Goal: Information Seeking & Learning: Learn about a topic

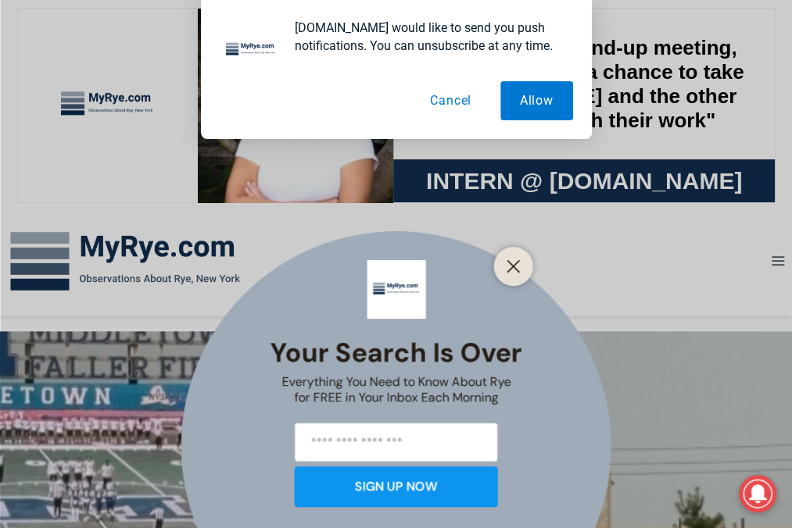
click at [464, 104] on button "Cancel" at bounding box center [450, 100] width 81 height 39
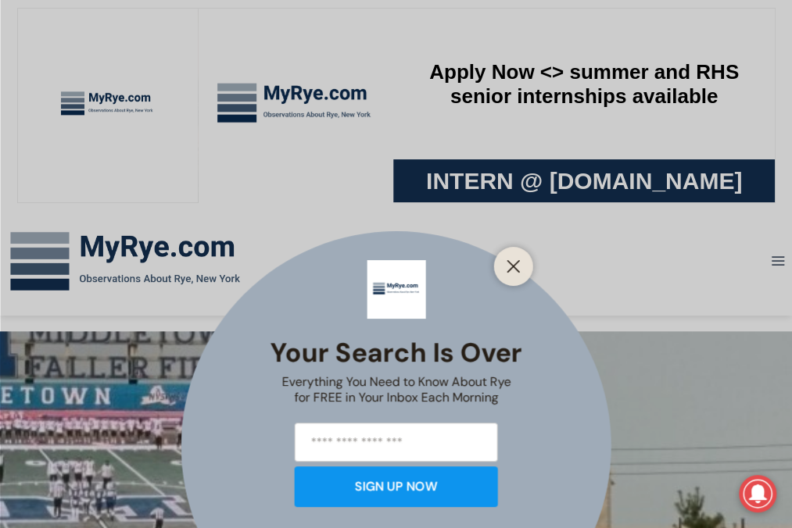
click at [521, 260] on icon "Close" at bounding box center [514, 267] width 14 height 14
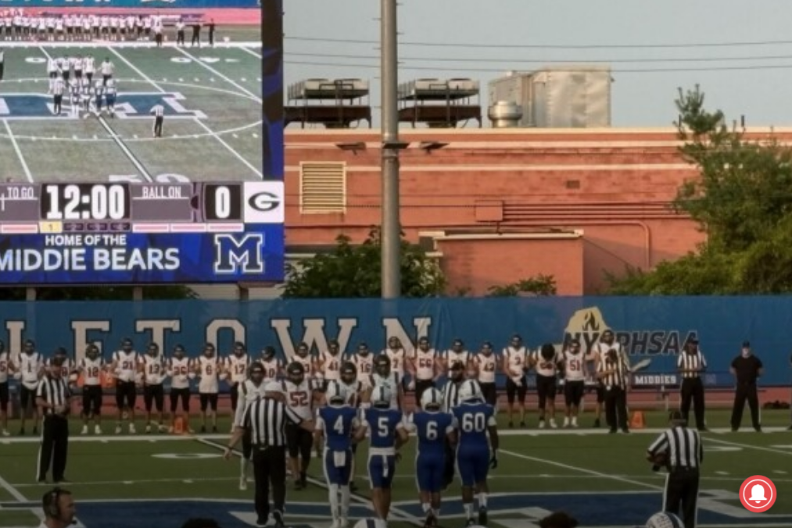
scroll to position [406, 0]
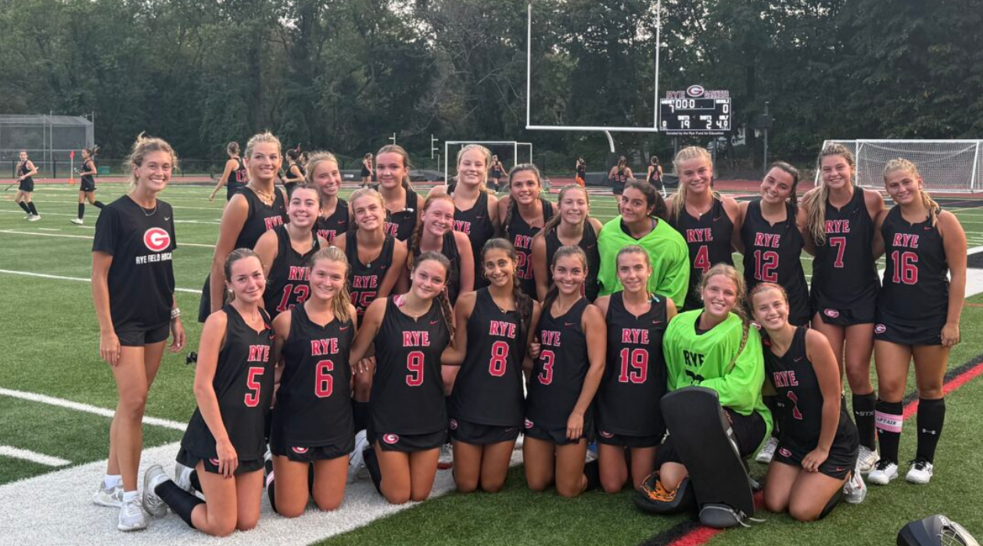
scroll to position [622, 0]
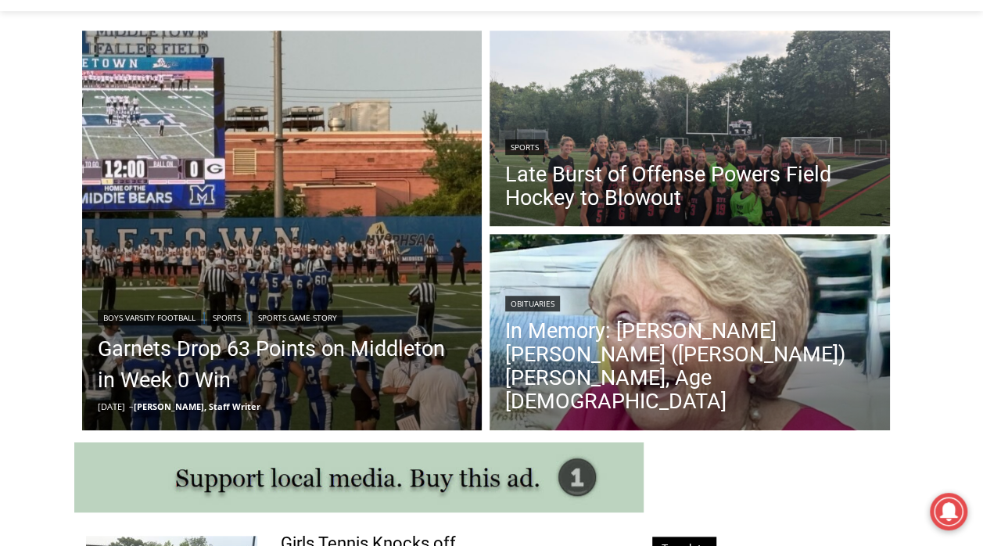
click at [643, 189] on link "Late Burst of Offense Powers Field Hockey to Blowout" at bounding box center [689, 186] width 369 height 47
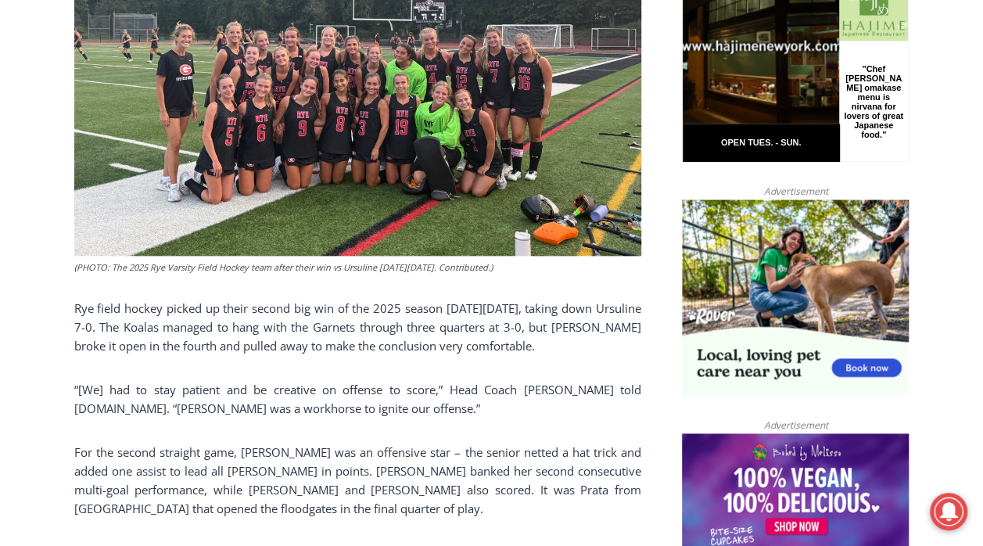
scroll to position [782, 0]
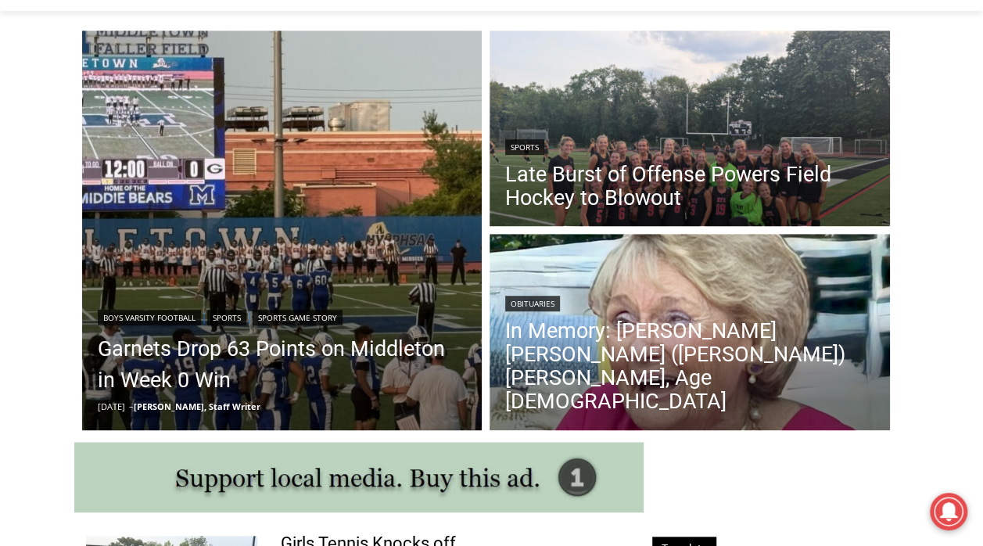
click at [188, 353] on link "Garnets Drop 63 Points on Middleton in Week 0 Win" at bounding box center [282, 364] width 369 height 63
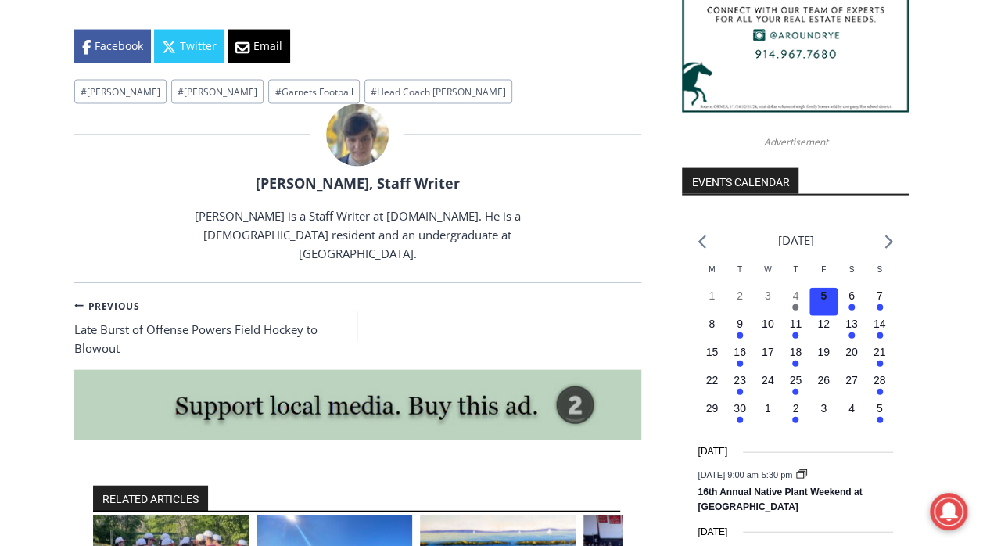
scroll to position [1626, 0]
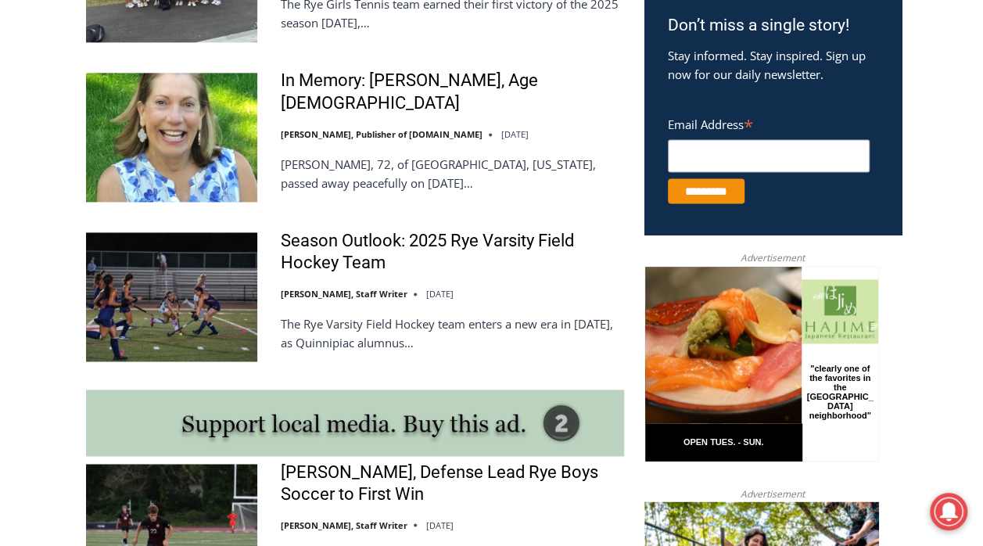
scroll to position [1031, 0]
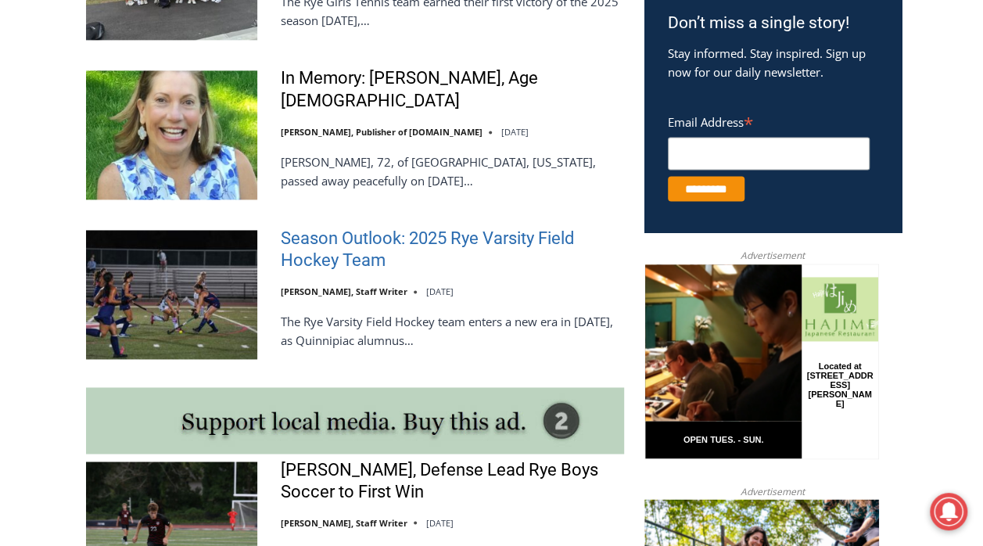
click at [364, 227] on link "Season Outlook: 2025 Rye Varsity Field Hockey Team" at bounding box center [452, 249] width 343 height 45
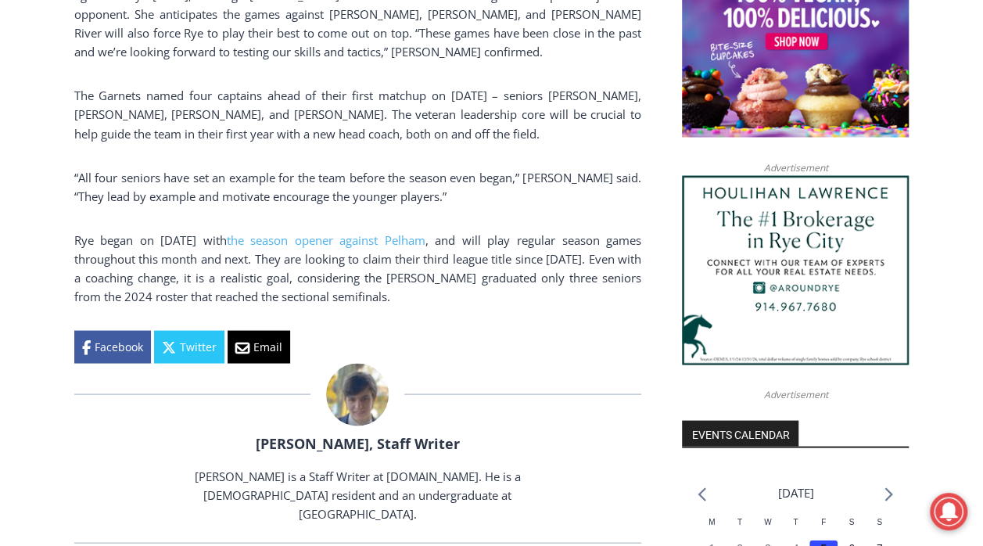
scroll to position [1376, 0]
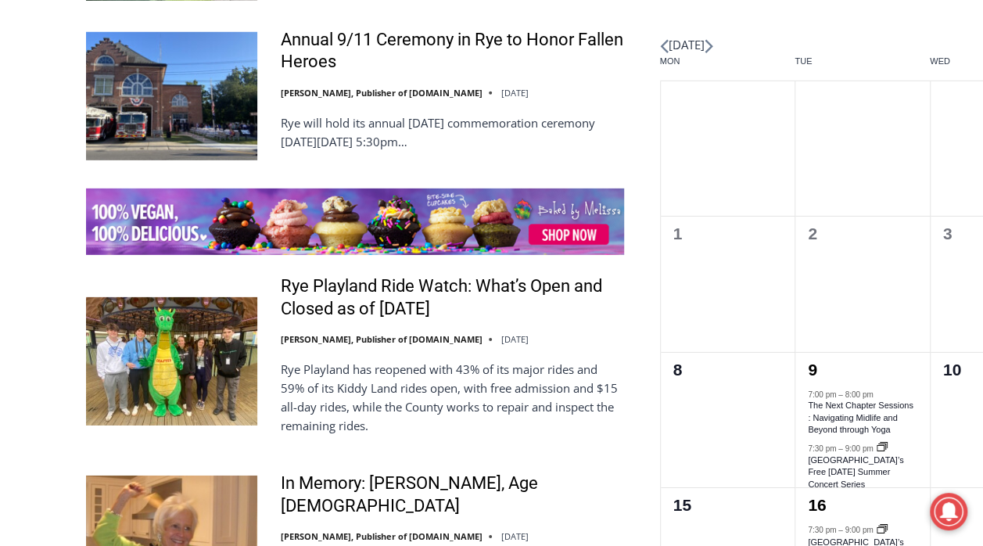
scroll to position [2313, 0]
